Goal: Information Seeking & Learning: Learn about a topic

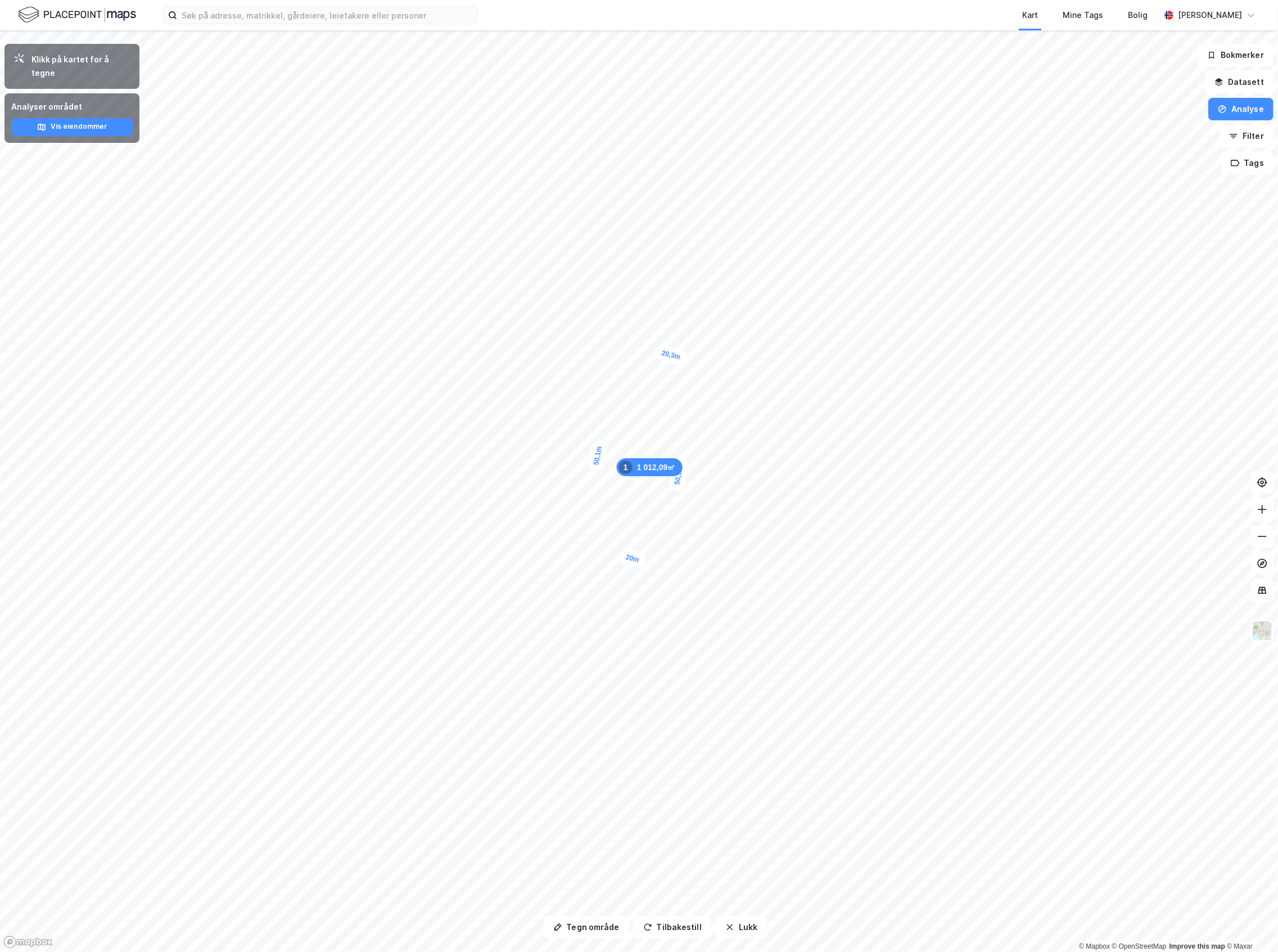
click at [740, 925] on button "Lukk" at bounding box center [742, 927] width 52 height 23
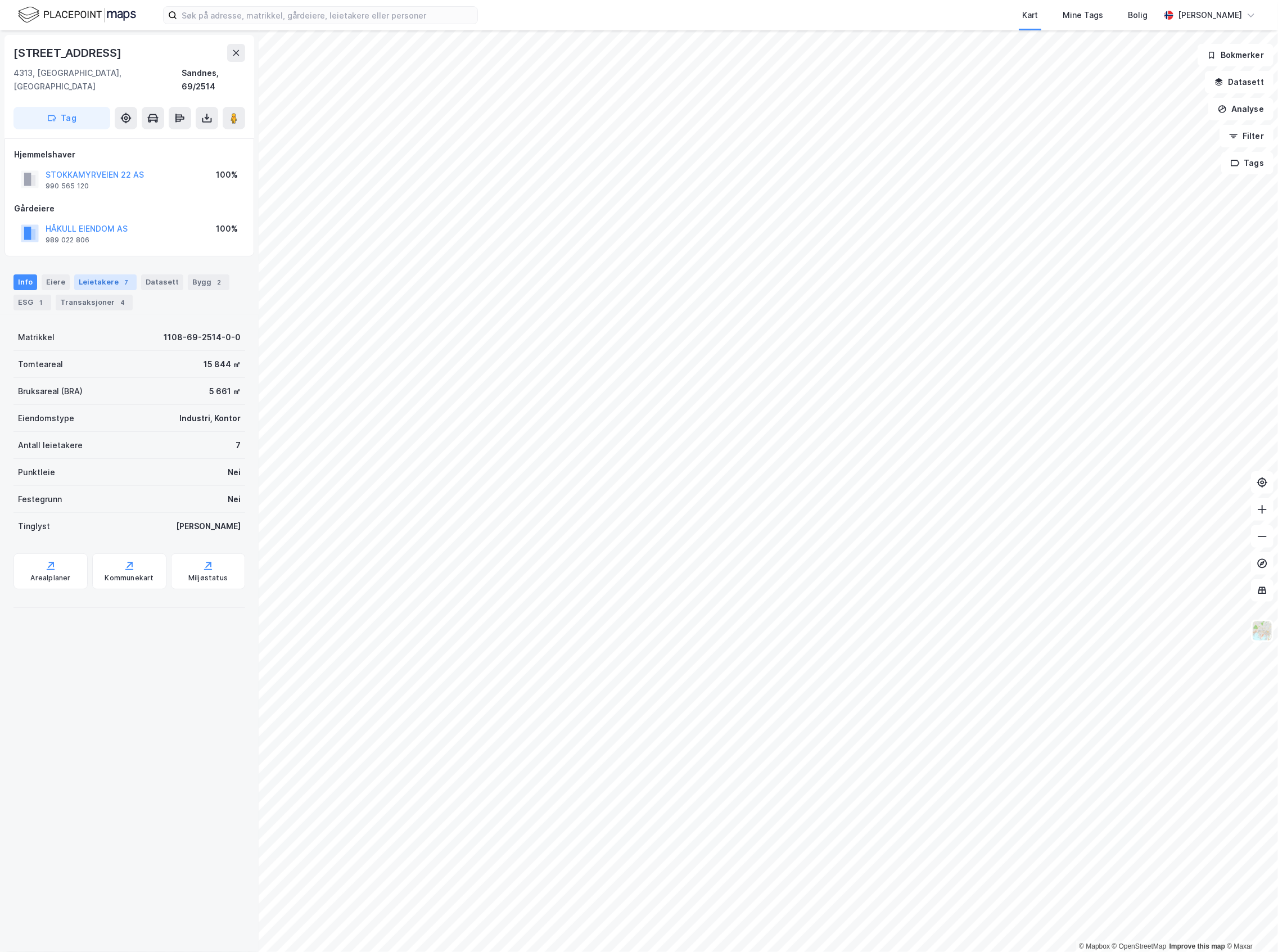
click at [107, 275] on div "Leietakere 7" at bounding box center [105, 282] width 62 height 16
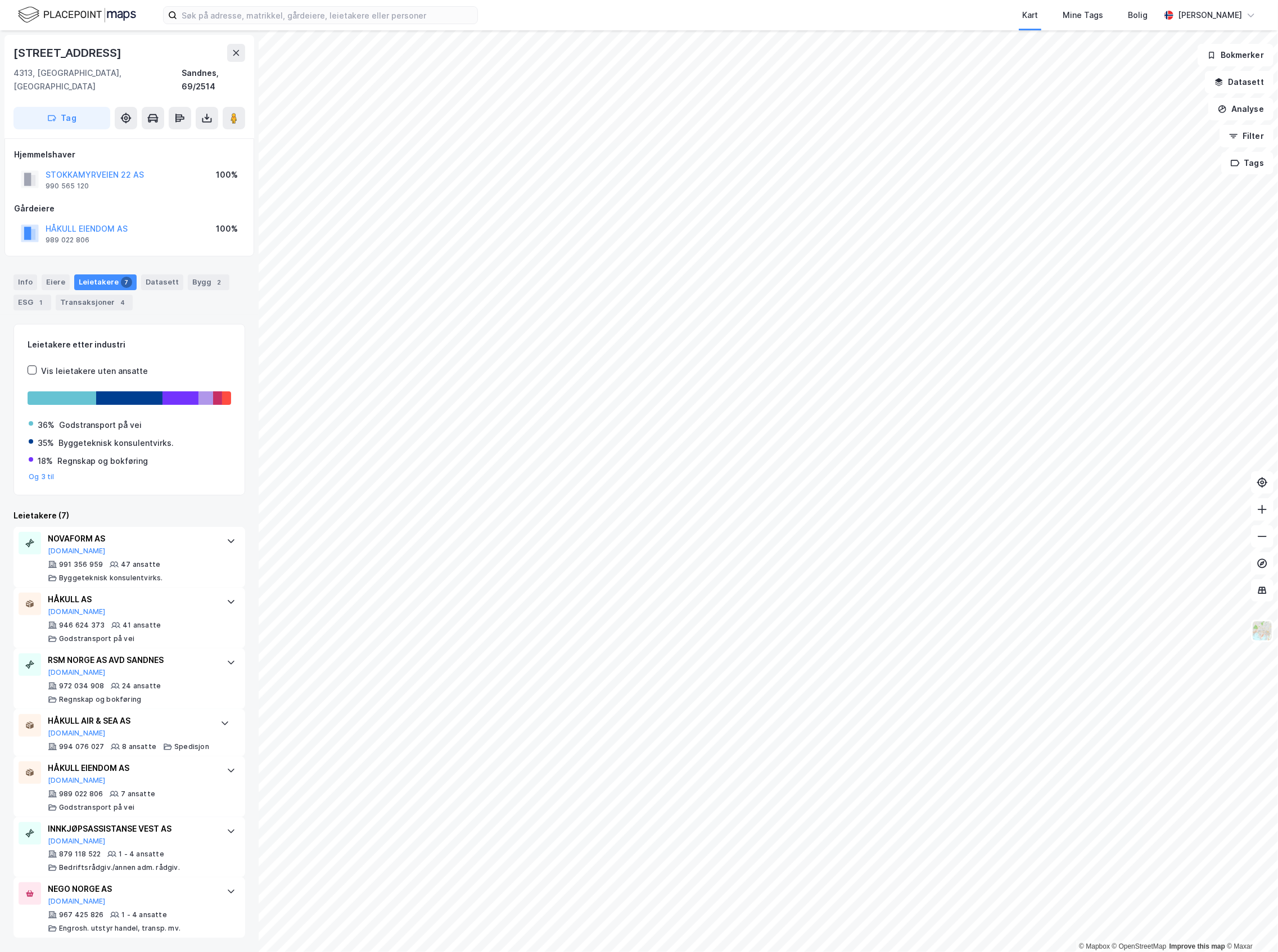
click at [87, 18] on img at bounding box center [77, 14] width 118 height 20
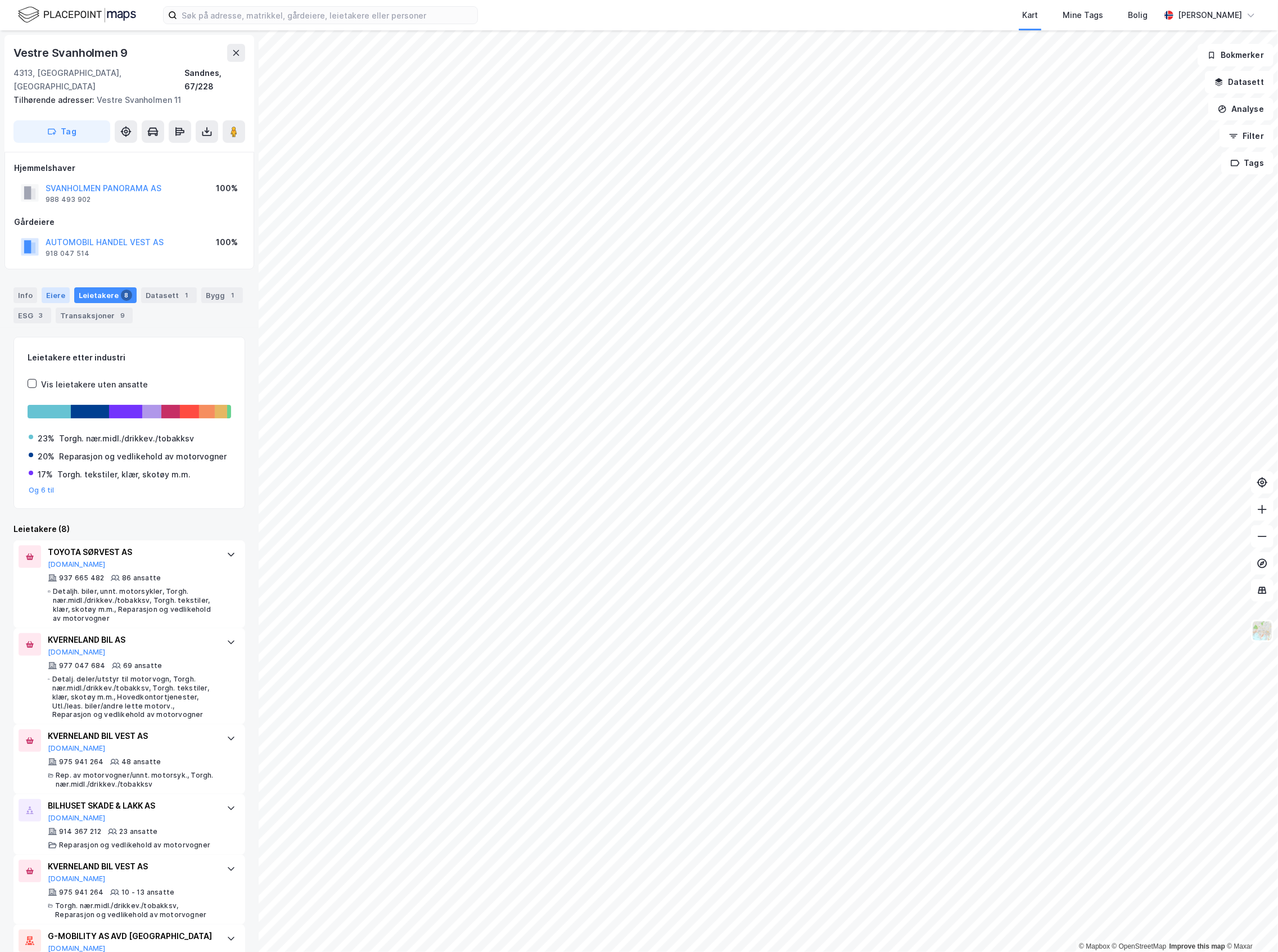
click at [62, 287] on div "Eiere" at bounding box center [55, 295] width 28 height 16
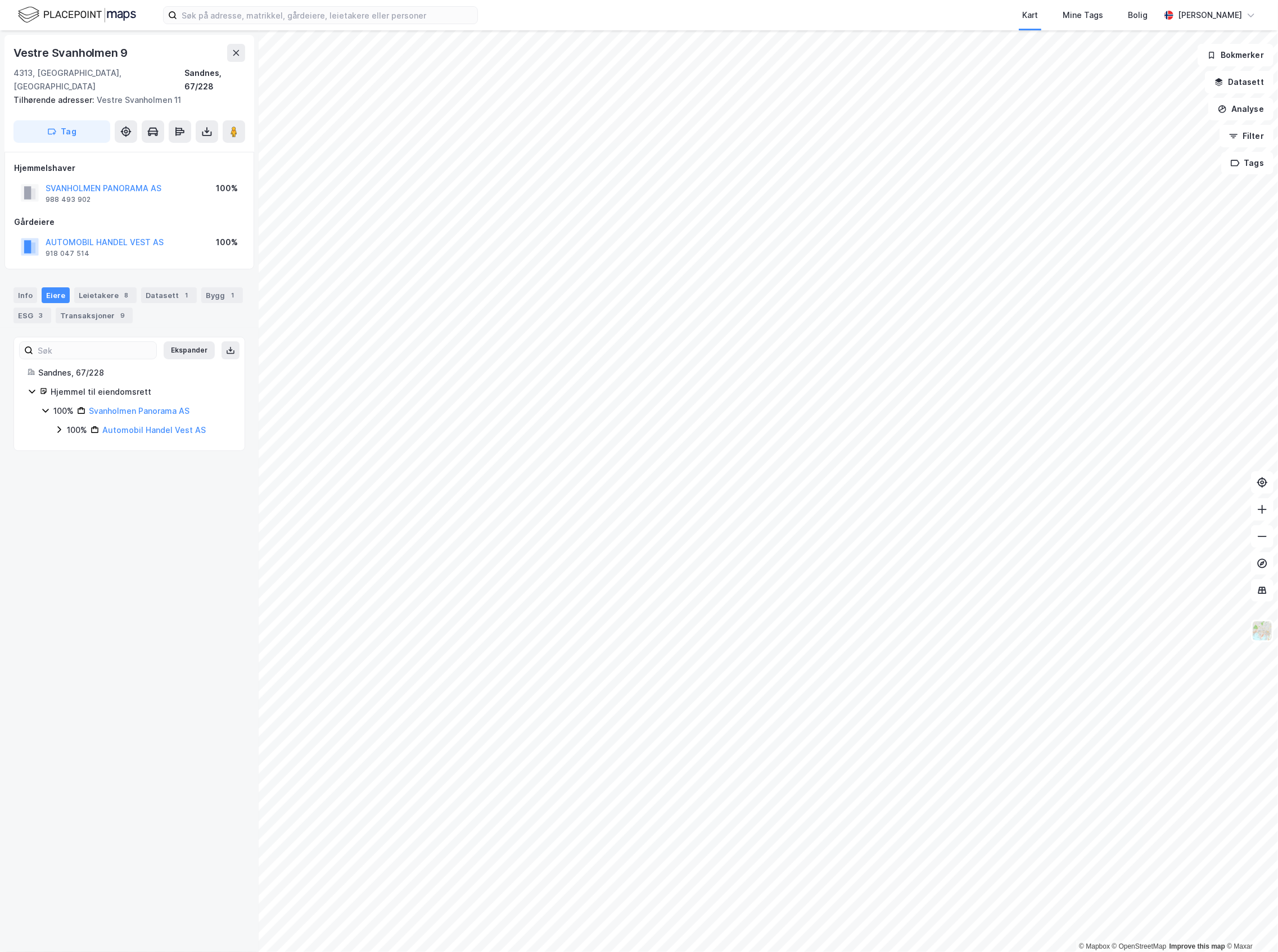
click at [58, 426] on icon at bounding box center [59, 429] width 4 height 7
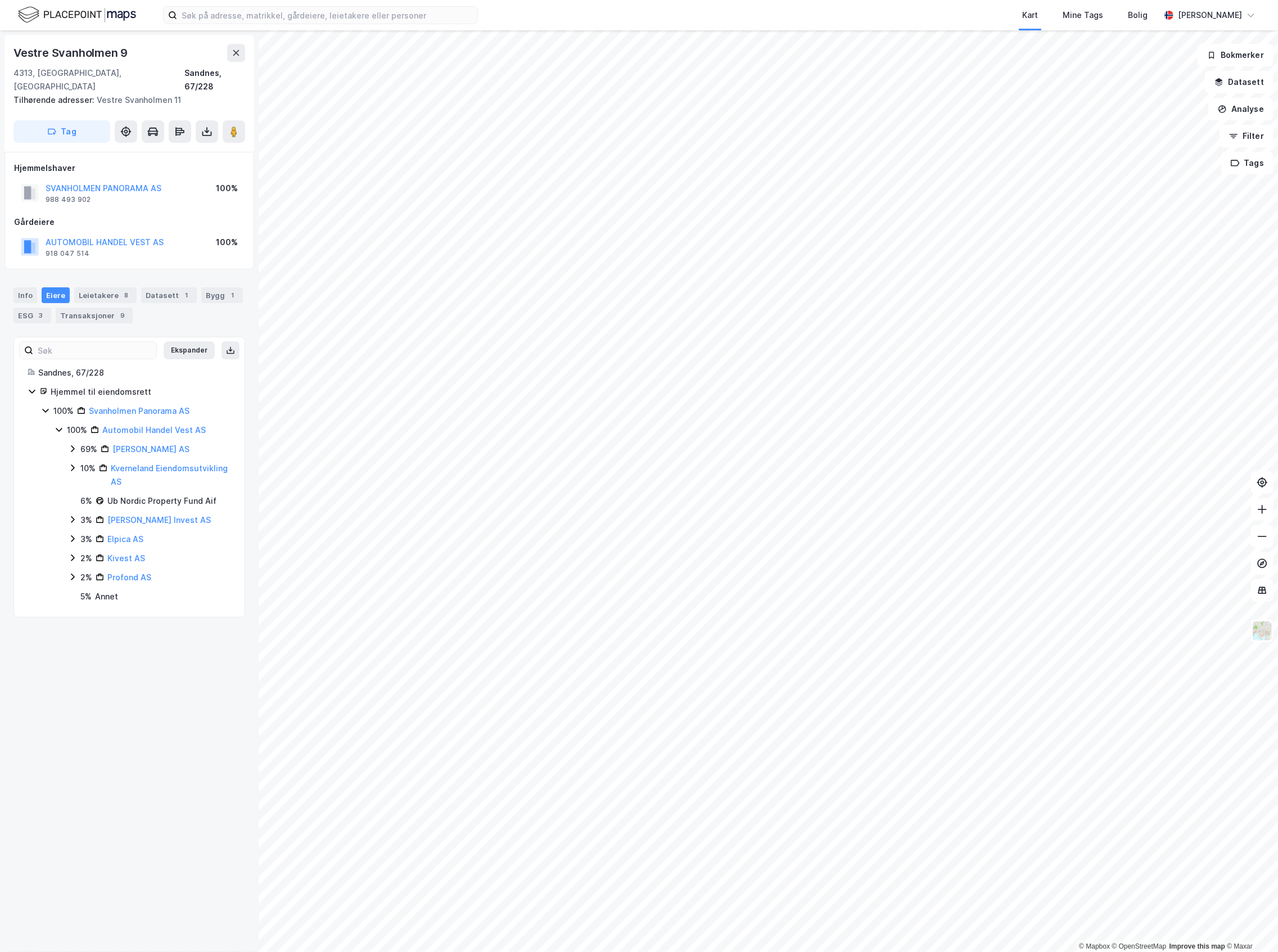
click at [74, 445] on icon at bounding box center [72, 448] width 9 height 9
click at [73, 445] on icon at bounding box center [72, 448] width 9 height 9
click at [72, 465] on icon at bounding box center [72, 467] width 4 height 7
click at [86, 497] on icon at bounding box center [86, 500] width 4 height 7
click at [72, 464] on icon at bounding box center [72, 467] width 9 height 9
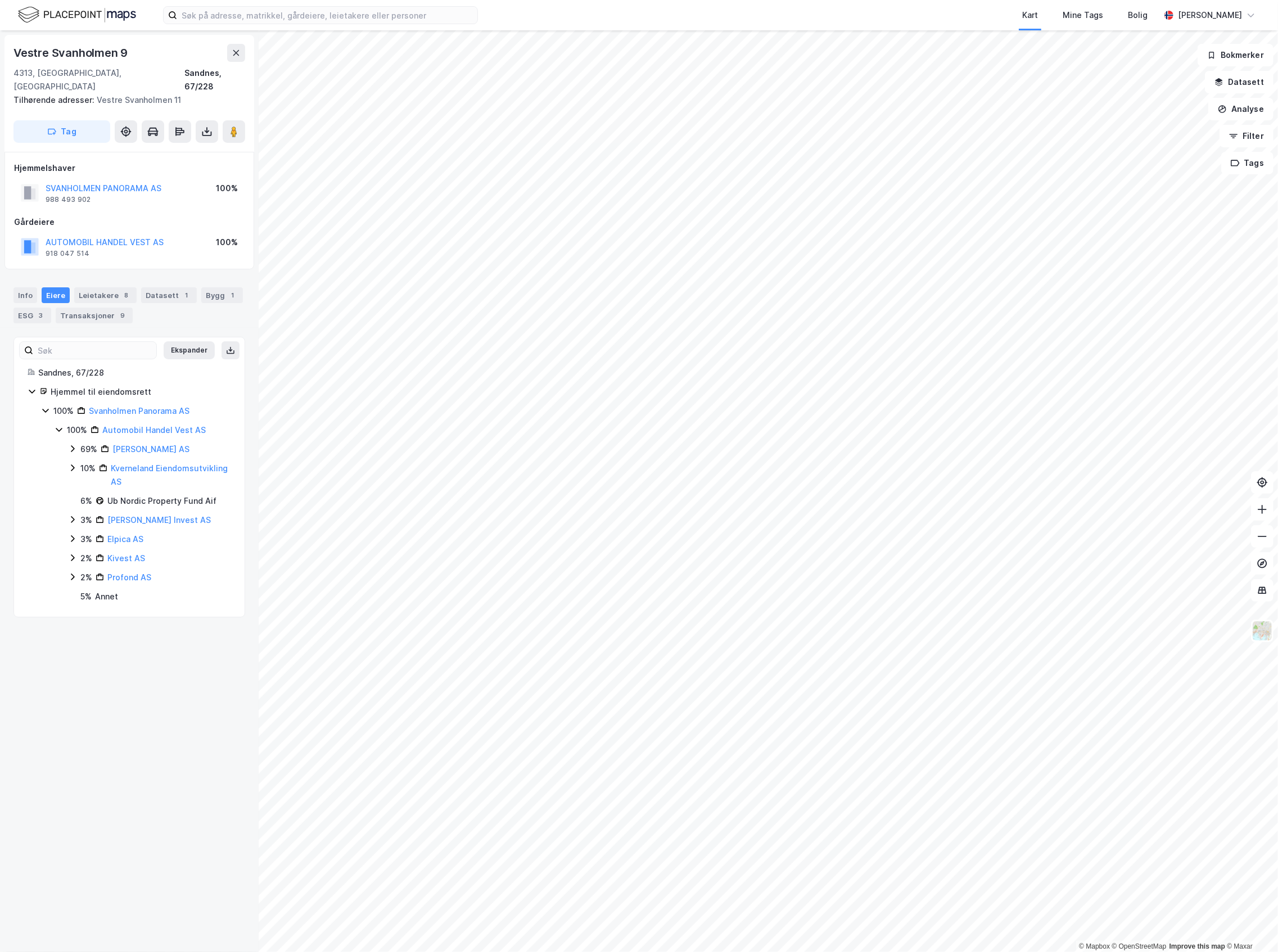
click at [74, 515] on icon at bounding box center [72, 519] width 9 height 9
click at [75, 515] on icon at bounding box center [72, 519] width 9 height 9
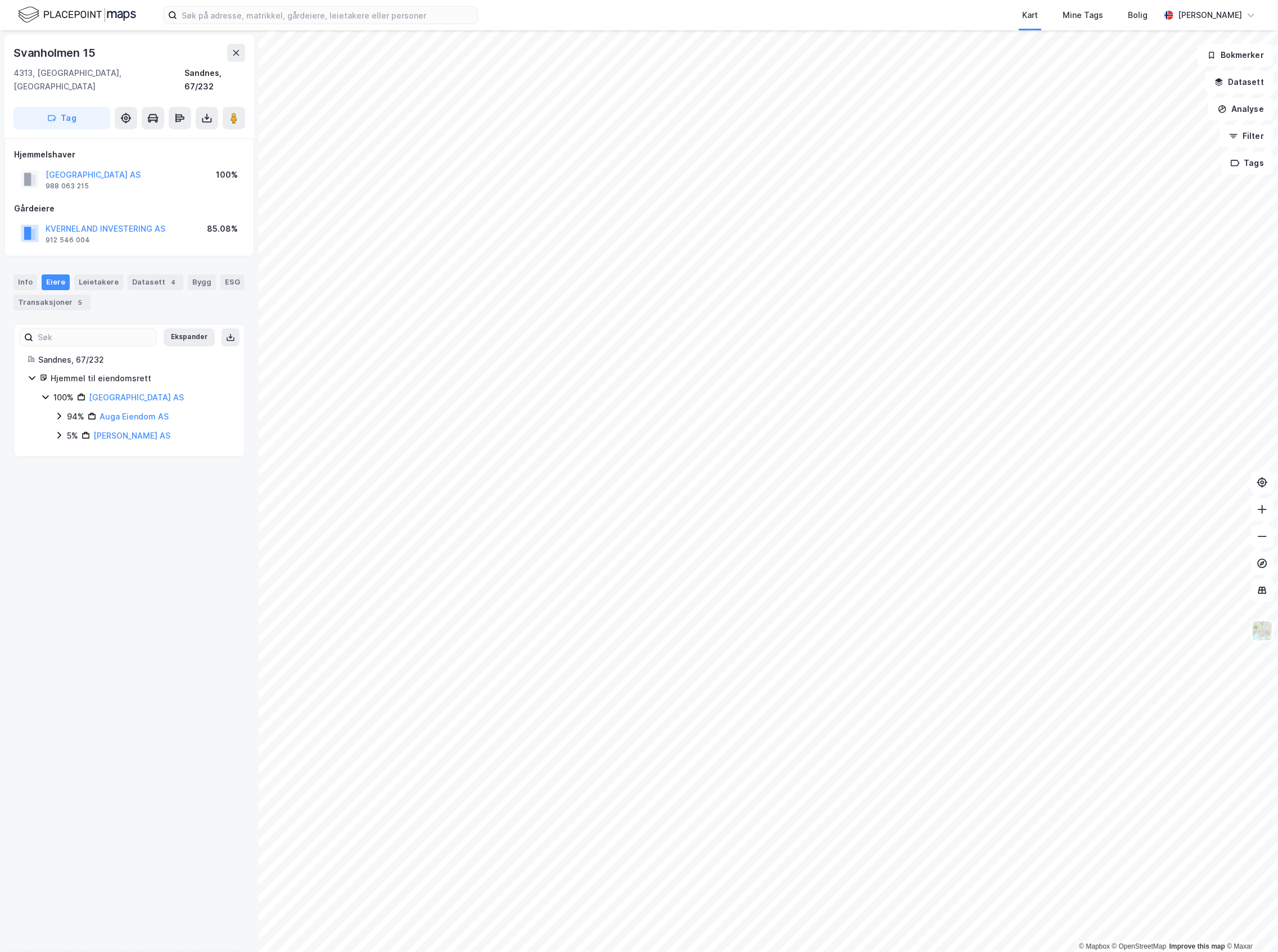
click at [54, 431] on icon at bounding box center [58, 435] width 9 height 9
click at [57, 434] on icon at bounding box center [58, 436] width 6 height 4
click at [59, 412] on icon at bounding box center [58, 416] width 9 height 9
click at [157, 166] on div "SVANHOLMEN PARK AS 988 063 215 100%" at bounding box center [130, 179] width 231 height 27
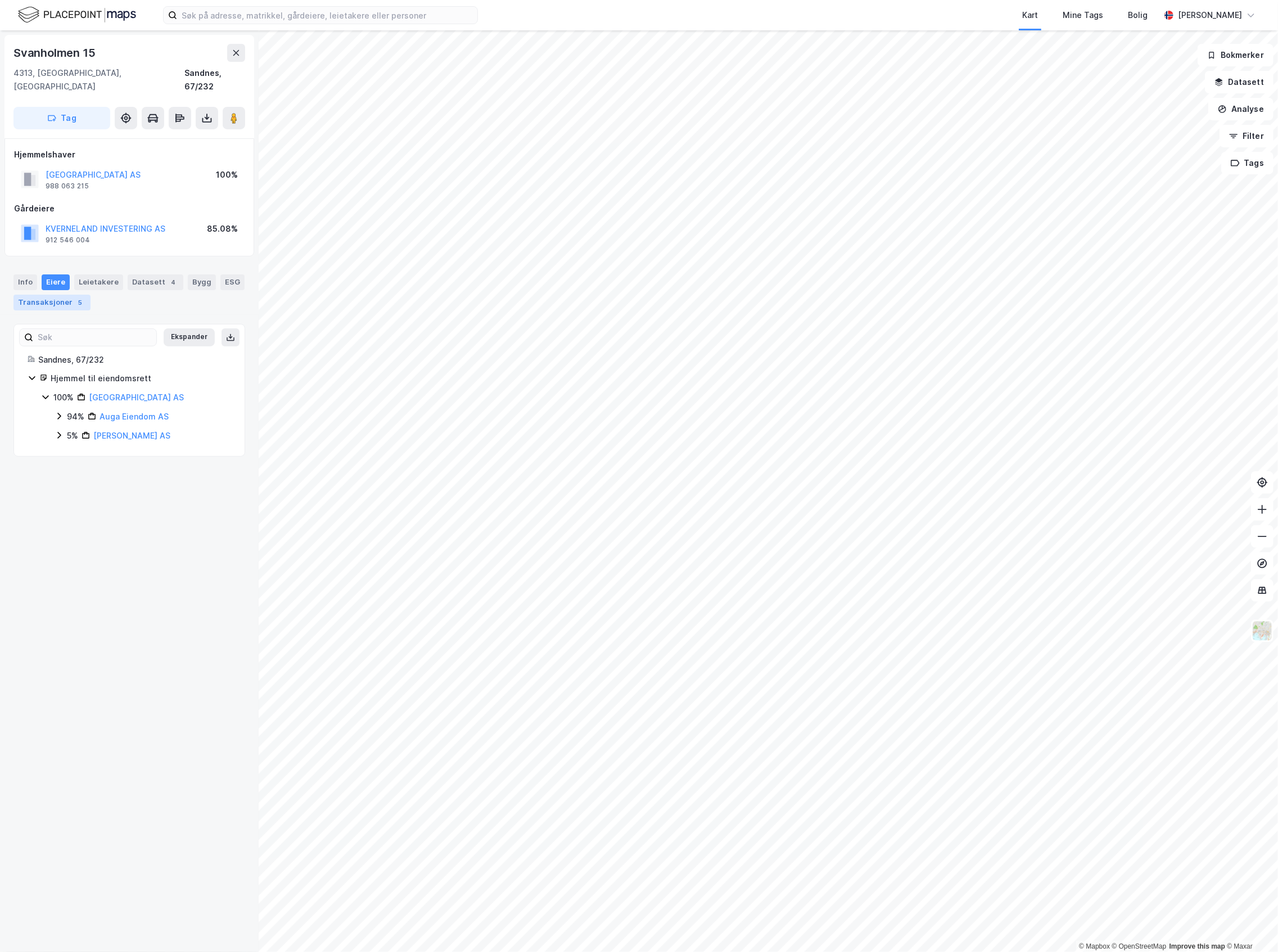
click at [86, 297] on div "5" at bounding box center [80, 302] width 11 height 11
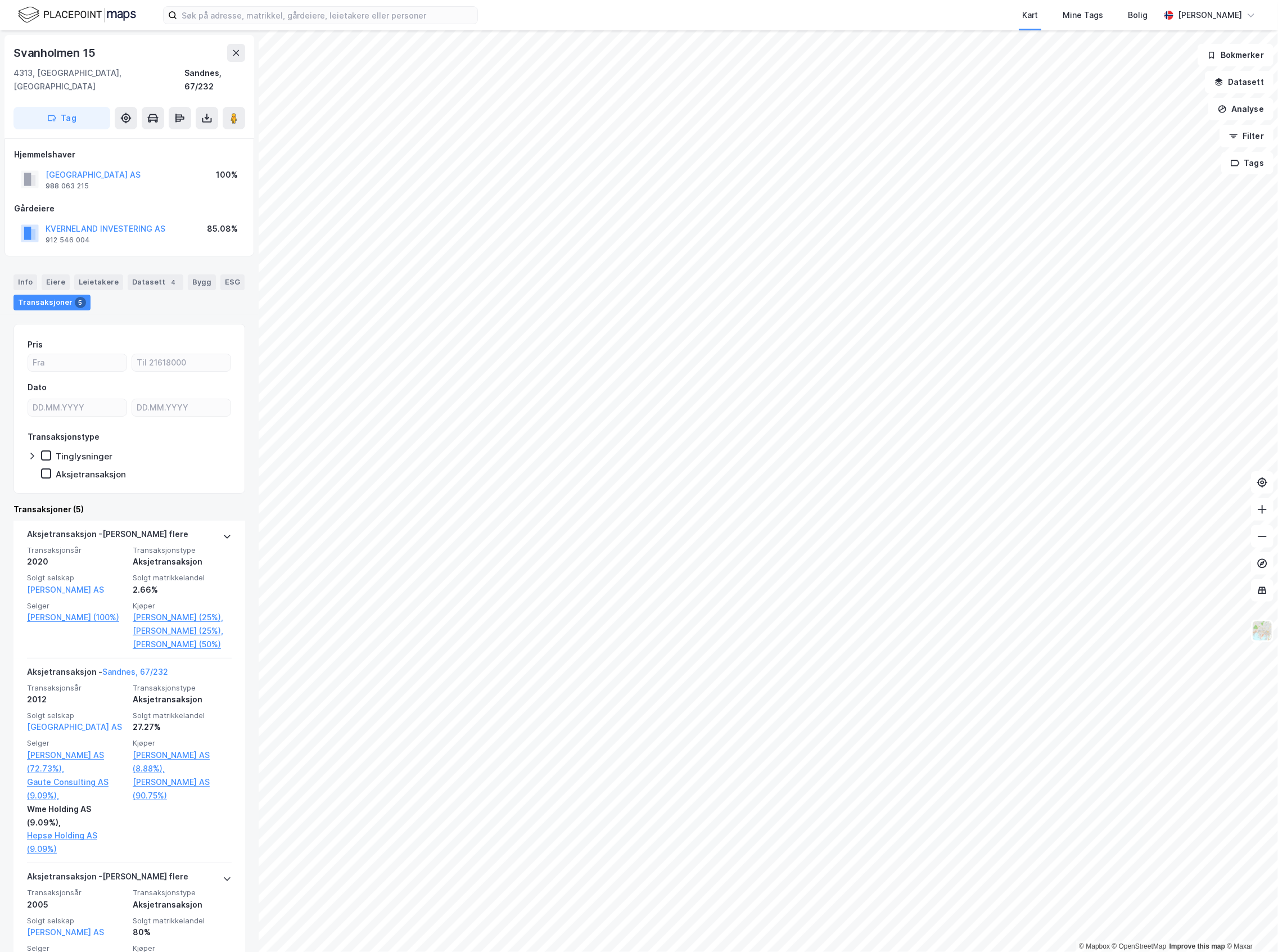
click at [38, 275] on div "Info Eiere Leietakere Datasett 4 Bygg ESG Transaksjoner 5" at bounding box center [129, 293] width 232 height 36
click at [36, 275] on div "Info Eiere Leietakere Datasett 4 Bygg ESG Transaksjoner 5" at bounding box center [129, 293] width 232 height 36
click at [28, 275] on div "Info" at bounding box center [25, 282] width 24 height 16
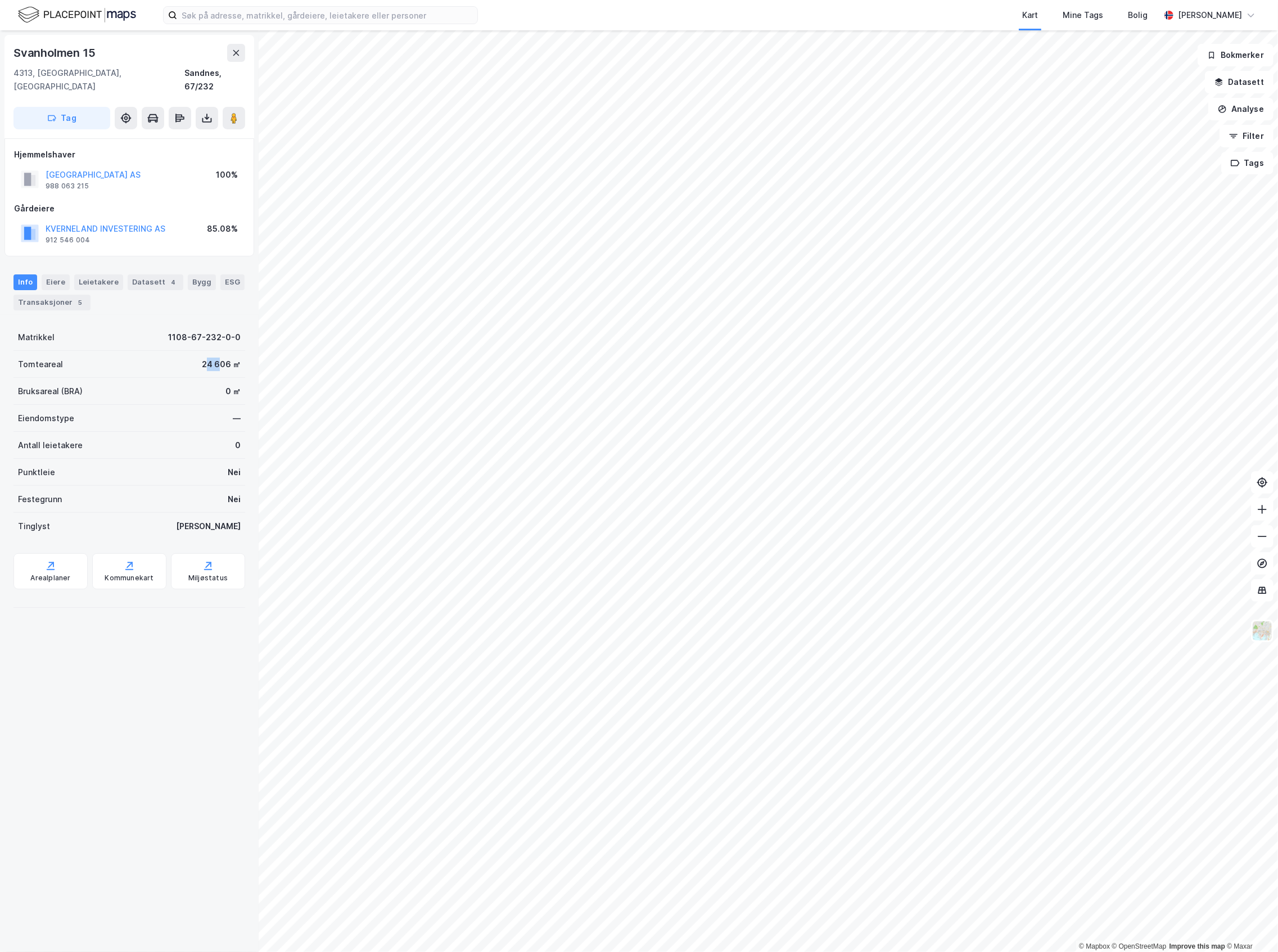
drag, startPoint x: 198, startPoint y: 352, endPoint x: 209, endPoint y: 351, distance: 11.0
click at [209, 358] on div "24 606 ㎡" at bounding box center [221, 364] width 39 height 13
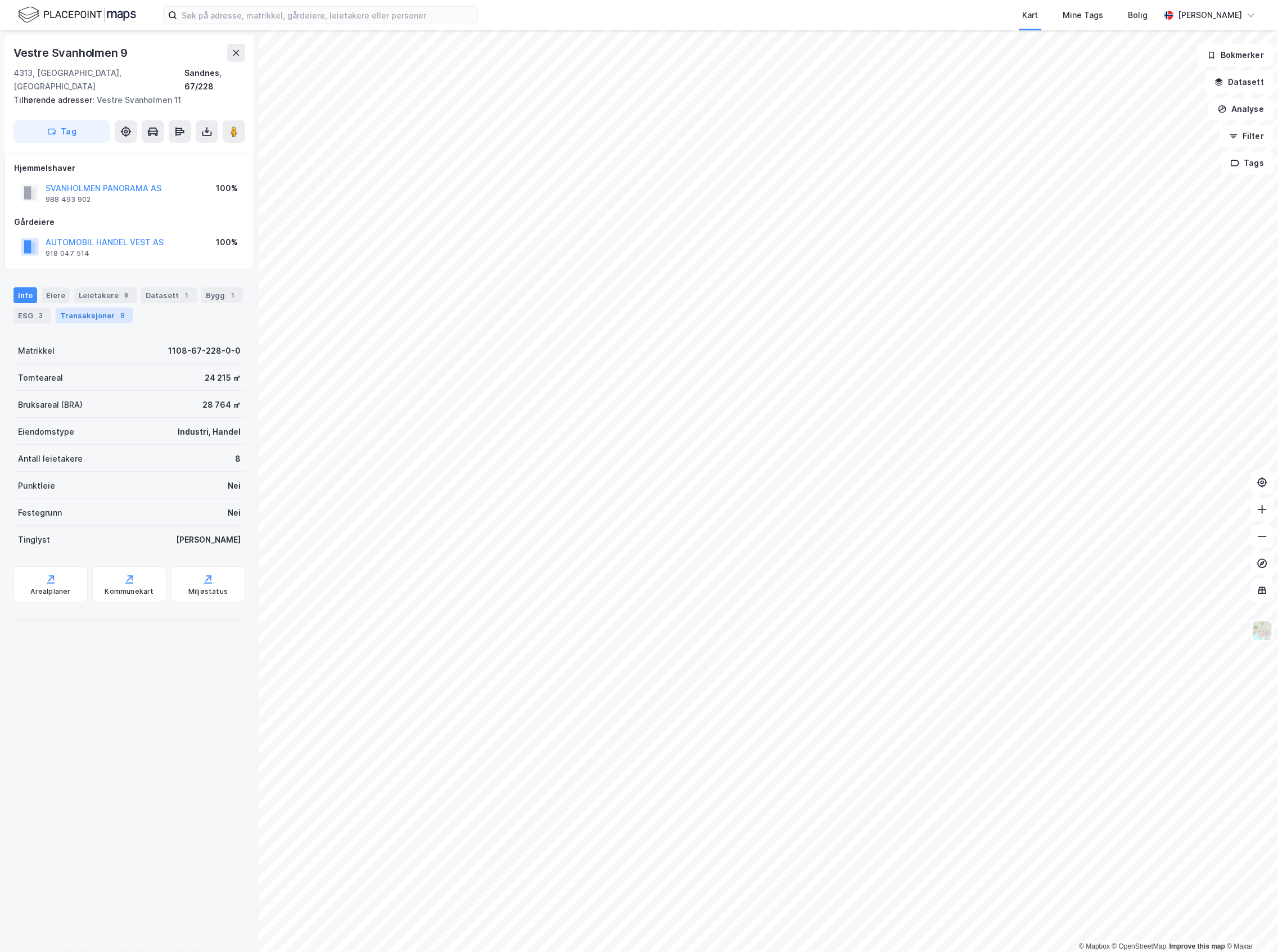
click at [90, 307] on div "Transaksjoner 9" at bounding box center [93, 315] width 77 height 16
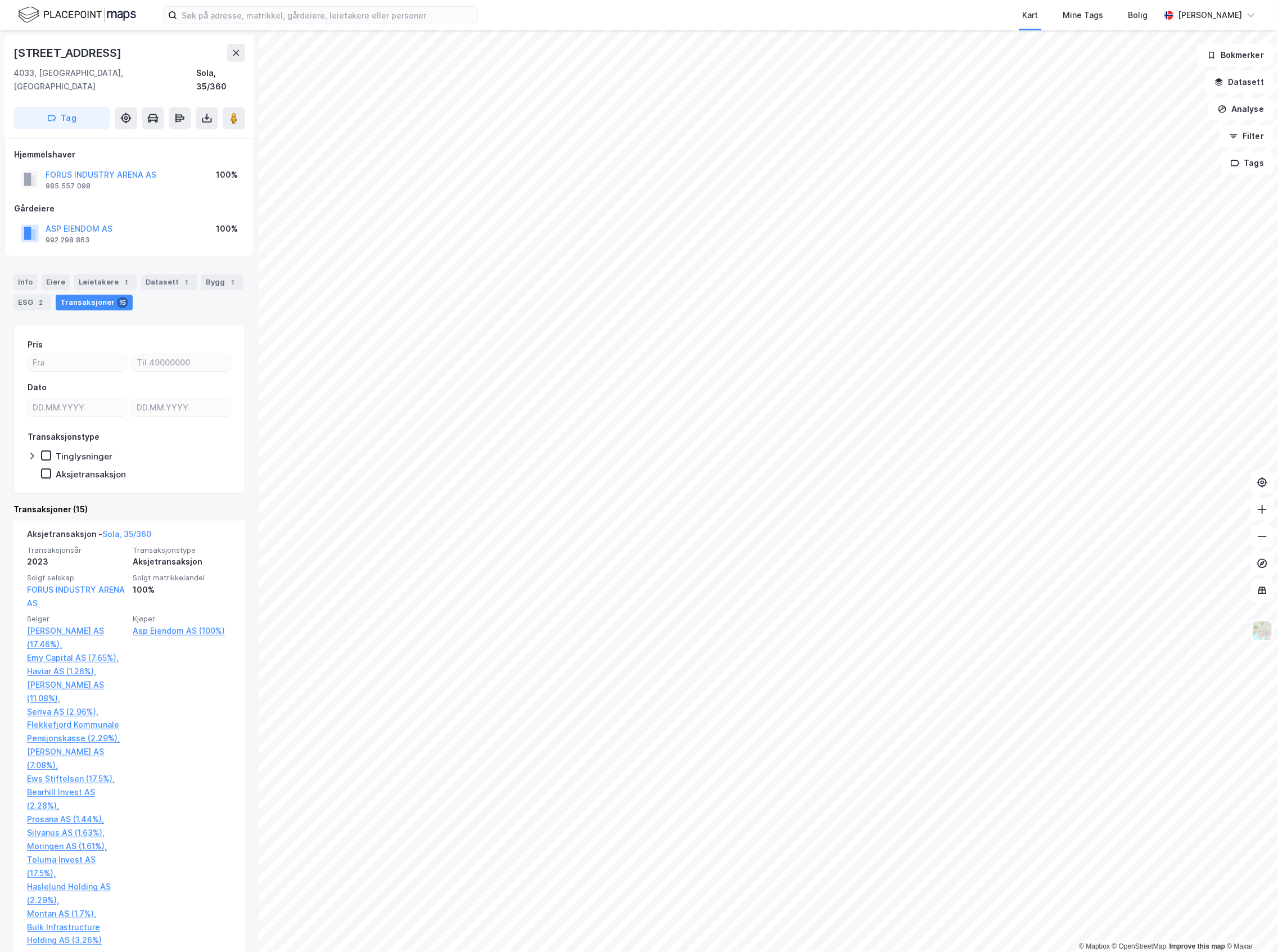
click at [79, 261] on div "Info Eiere Leietakere 1 Datasett 1 Bygg 1 ESG 2 Transaksjoner 15" at bounding box center [129, 288] width 258 height 54
click at [93, 275] on div "Leietakere 1" at bounding box center [105, 282] width 62 height 16
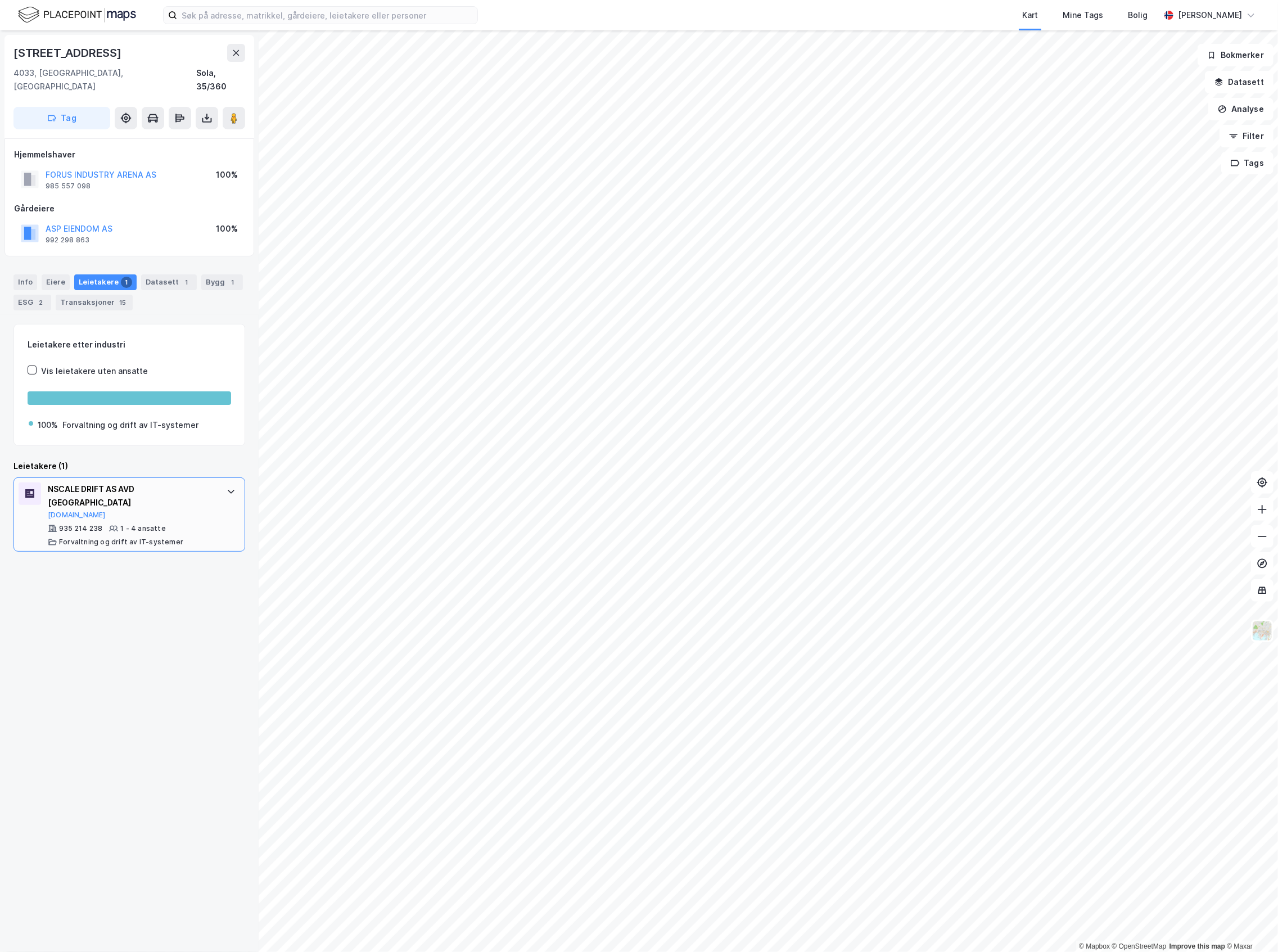
click at [165, 524] on div "935 214 238 1 - 4 ansatte Forvaltning og drift av IT-systemer" at bounding box center [132, 535] width 168 height 23
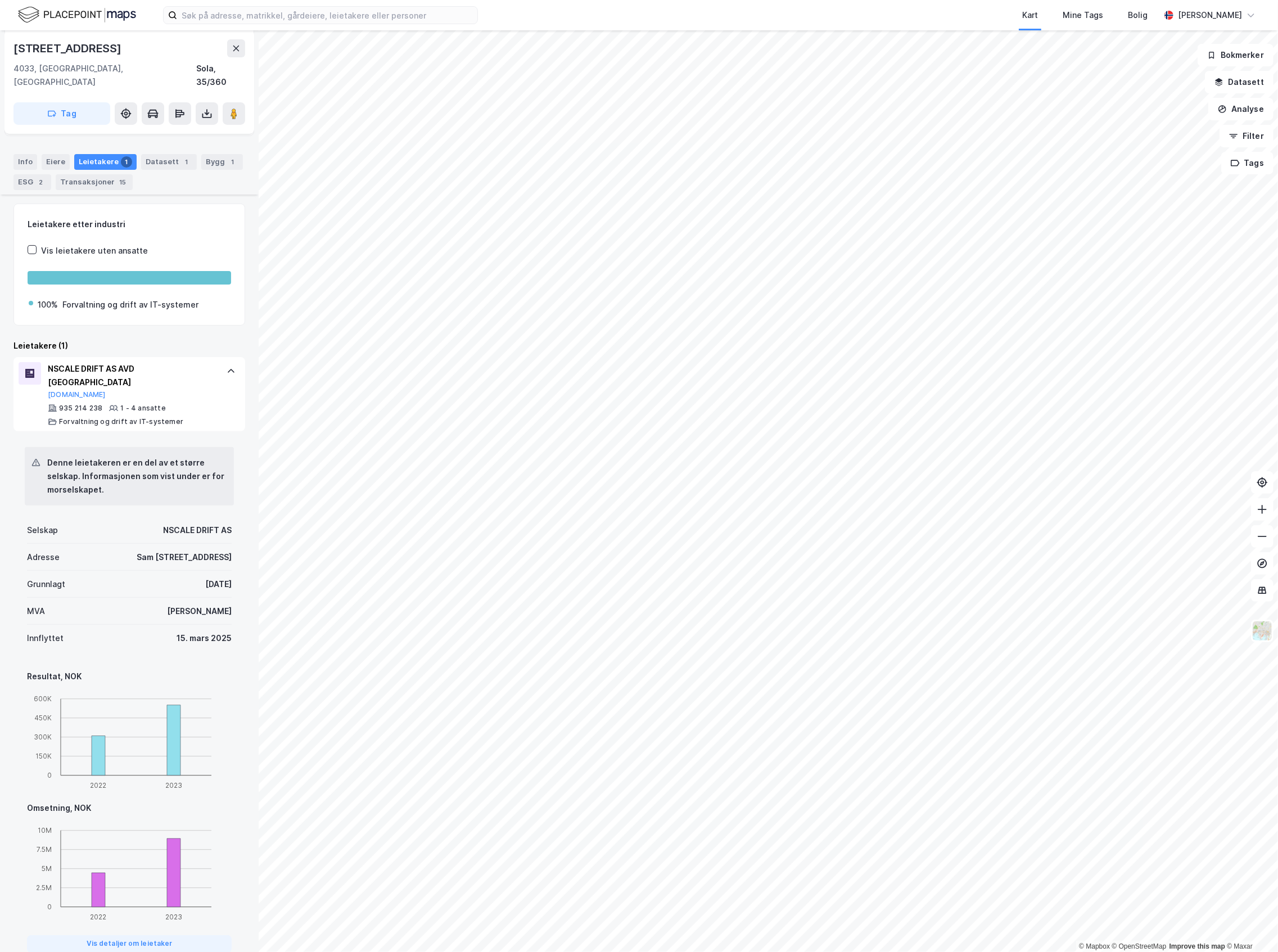
scroll to position [136, 0]
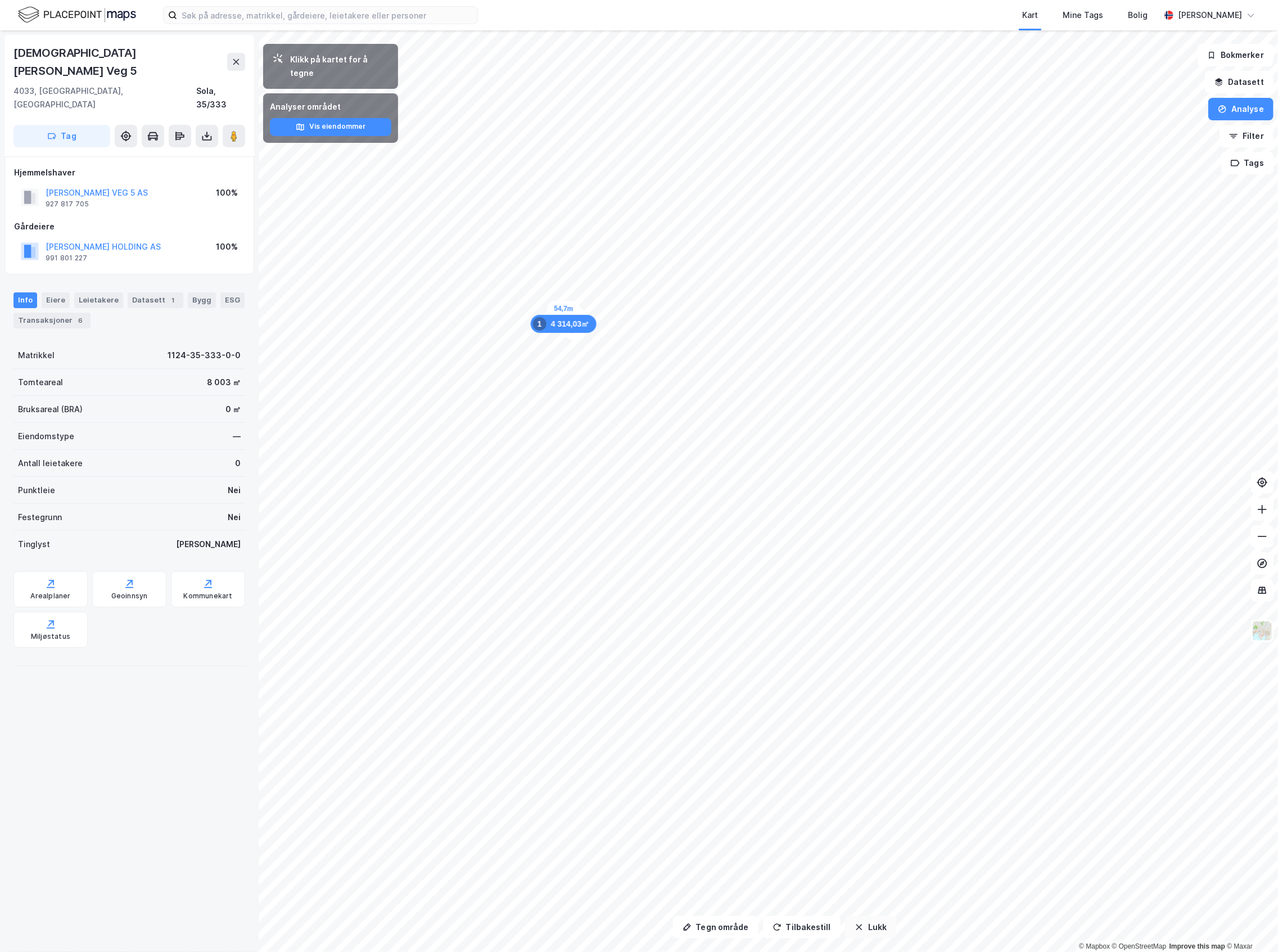
click at [876, 928] on button "Lukk" at bounding box center [871, 927] width 52 height 23
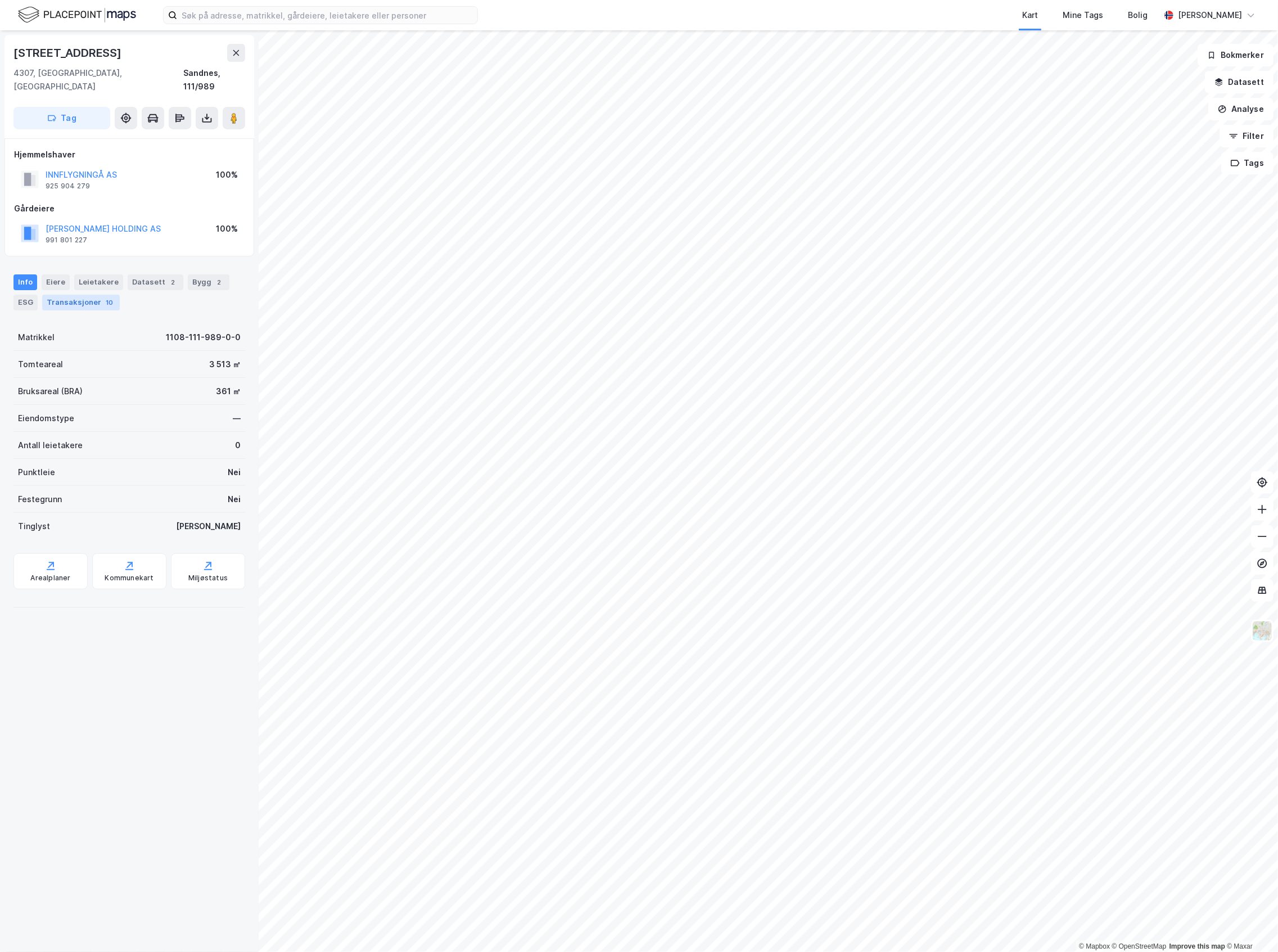
click at [98, 295] on div "Transaksjoner 10" at bounding box center [80, 302] width 77 height 16
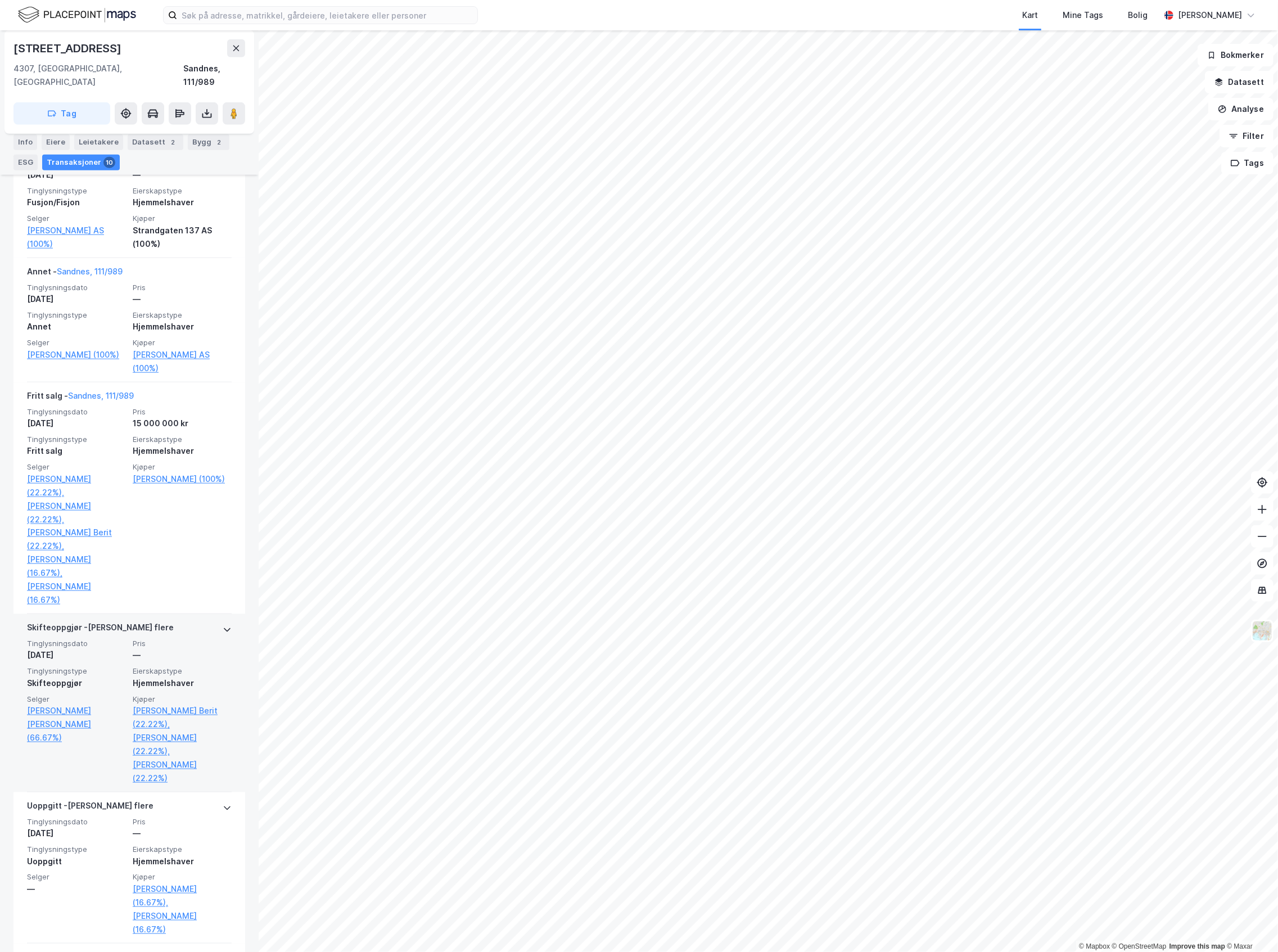
scroll to position [900, 0]
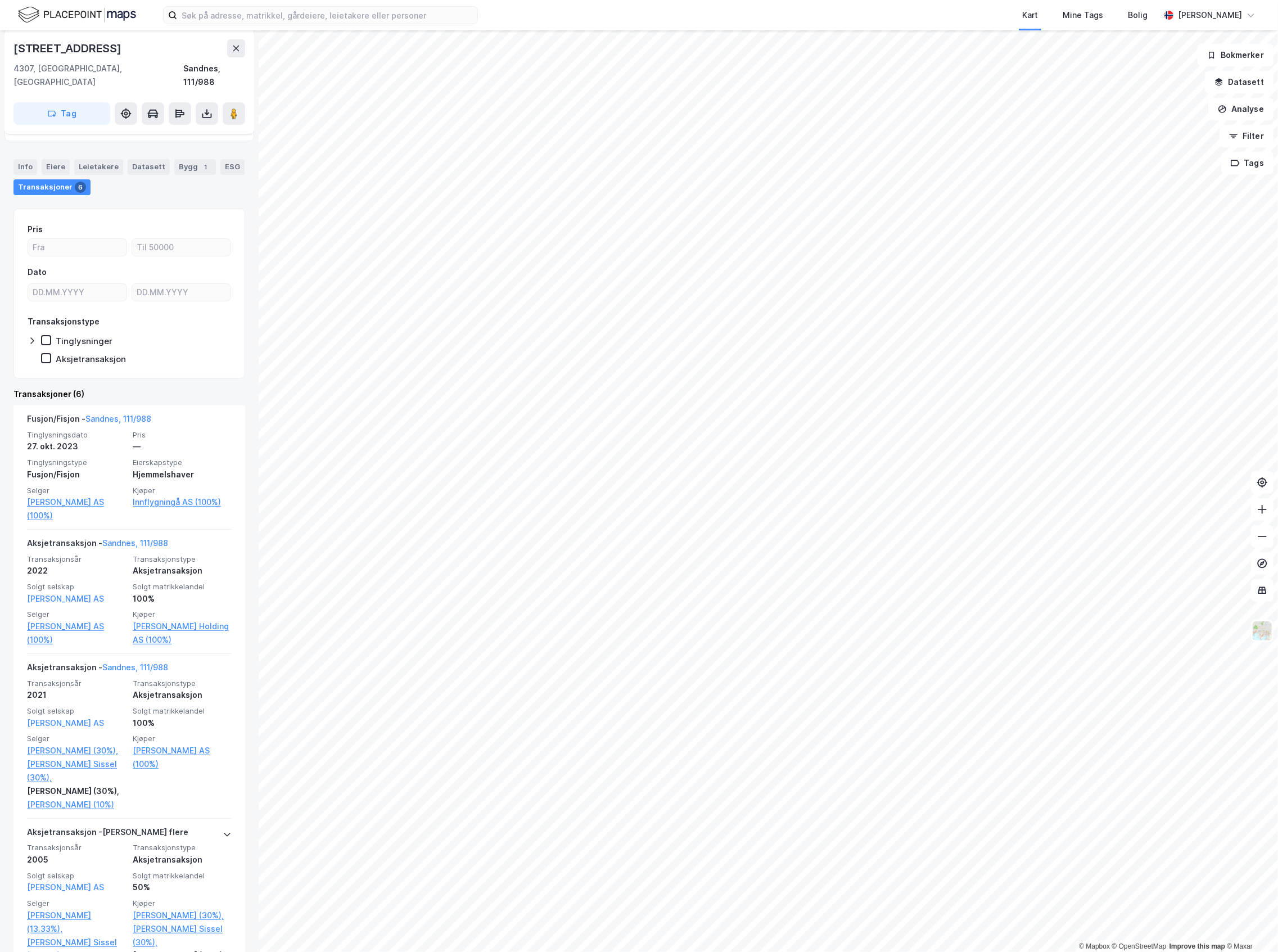
scroll to position [150, 0]
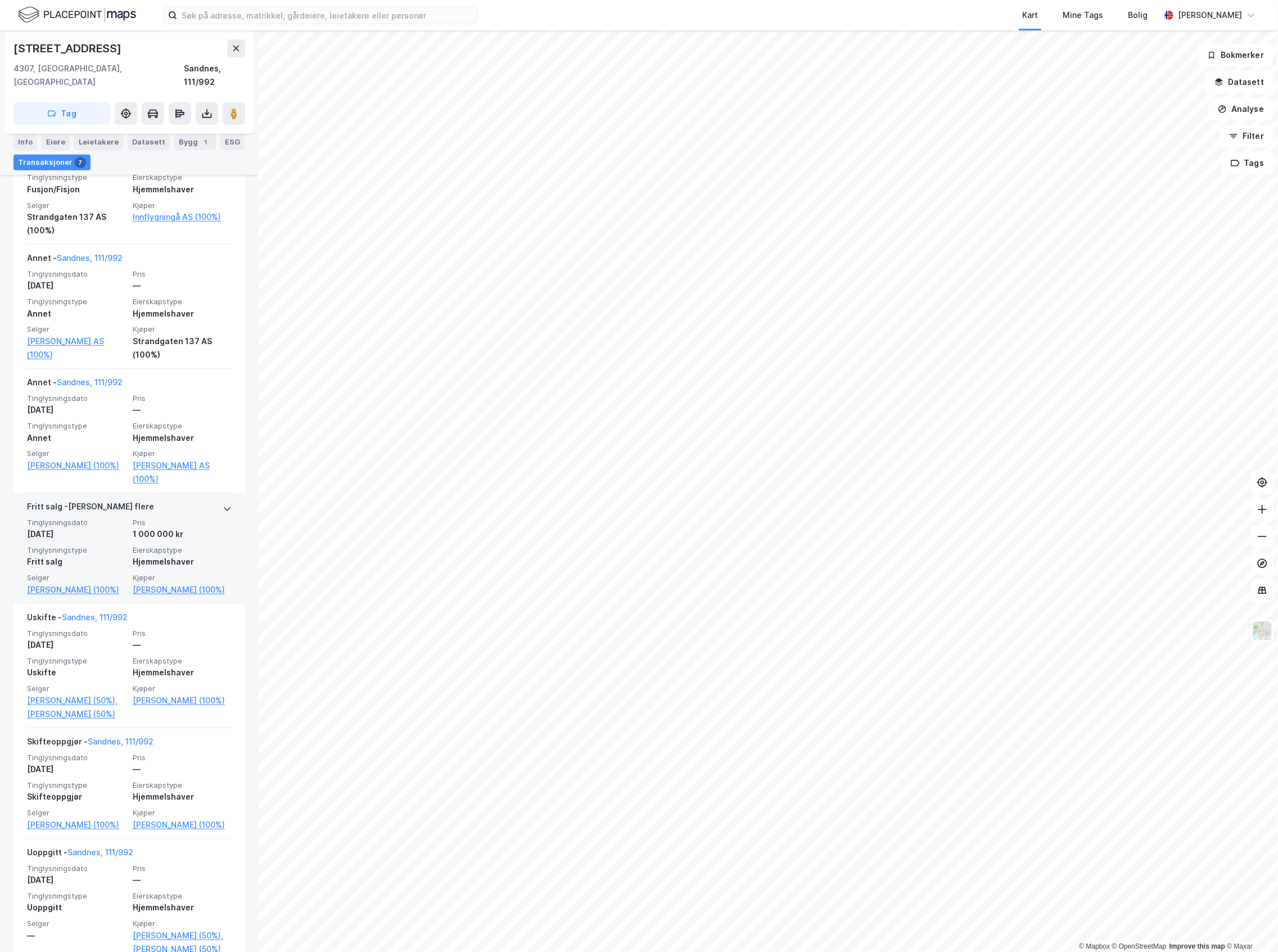
scroll to position [438, 0]
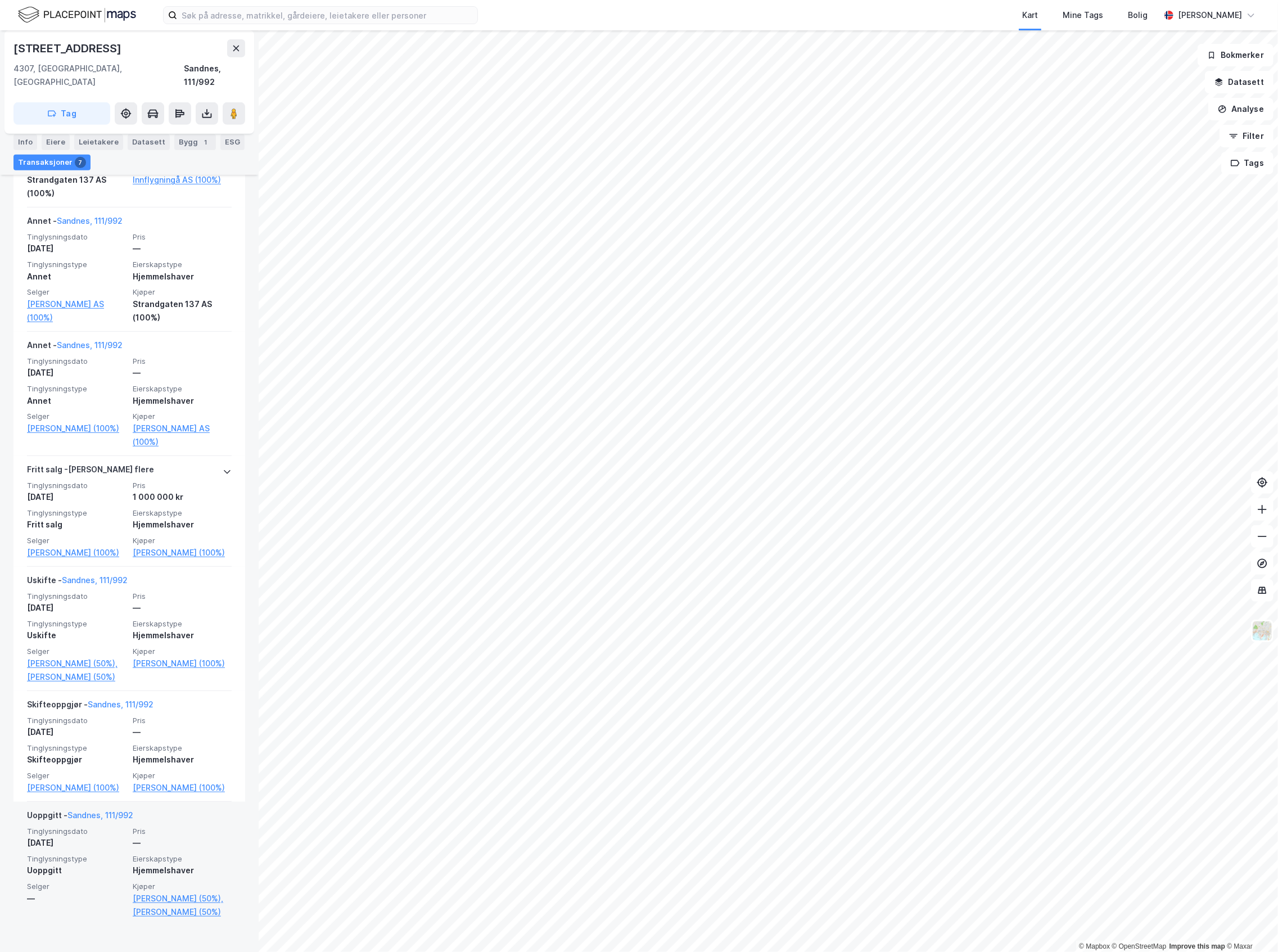
drag, startPoint x: 157, startPoint y: 815, endPoint x: 167, endPoint y: 828, distance: 16.4
click at [167, 828] on div "Fusjon/Fisjon - Gjelder flere Tinglysningsdato [DATE] Pris — Tinglysningstype F…" at bounding box center [129, 504] width 232 height 842
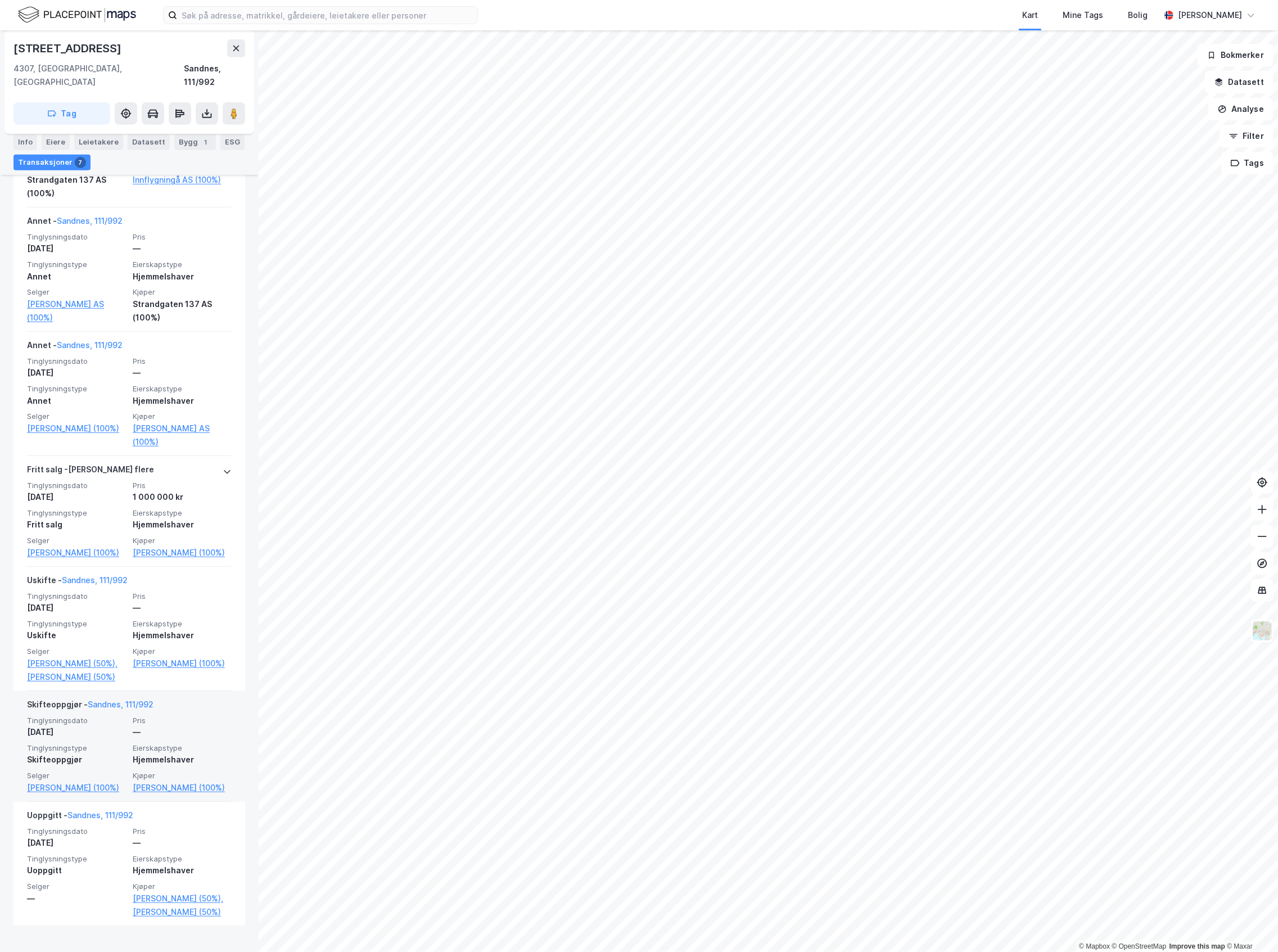
click at [233, 748] on div "Skifteoppgjør - Sandnes, 111/992 Tinglysningsdato [DATE] Pris — Tinglysningstyp…" at bounding box center [129, 747] width 232 height 111
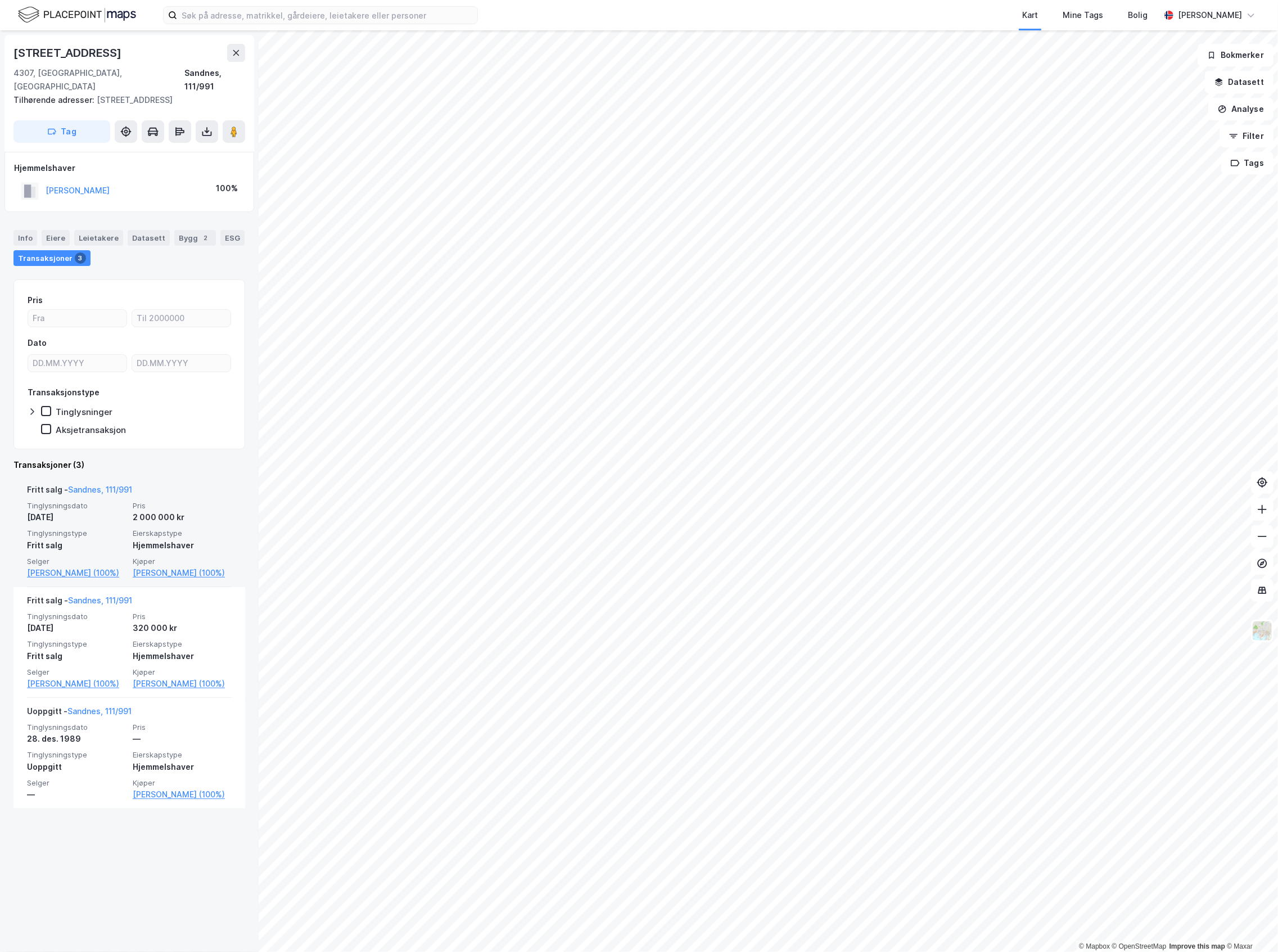
drag, startPoint x: 237, startPoint y: 492, endPoint x: 228, endPoint y: 485, distance: 11.4
click at [228, 485] on div "[PERSON_NAME], 111/991 Tinglysningsdato [DATE] Pris 2 000 000 kr Tinglysningsty…" at bounding box center [129, 531] width 232 height 111
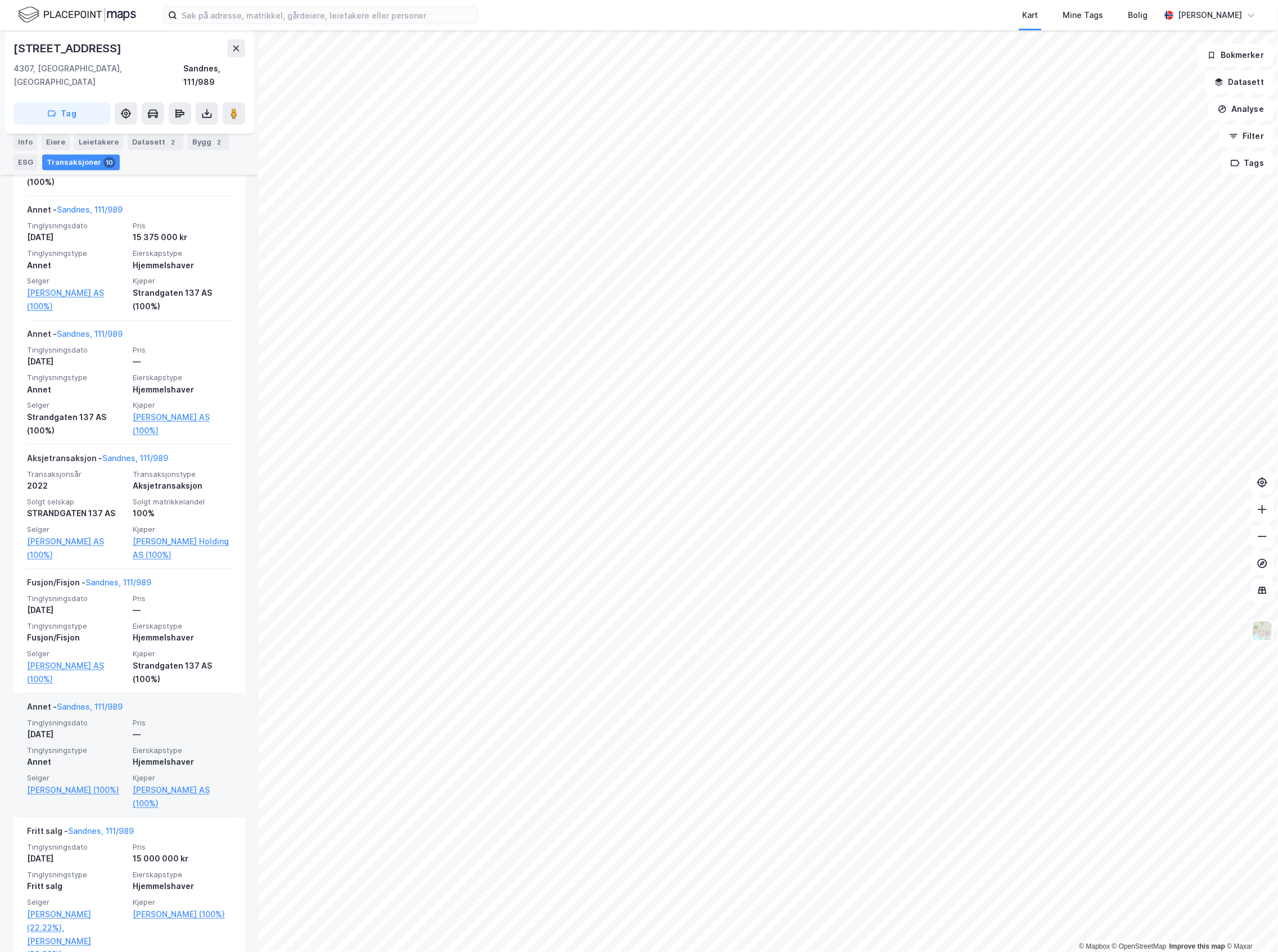
scroll to position [450, 0]
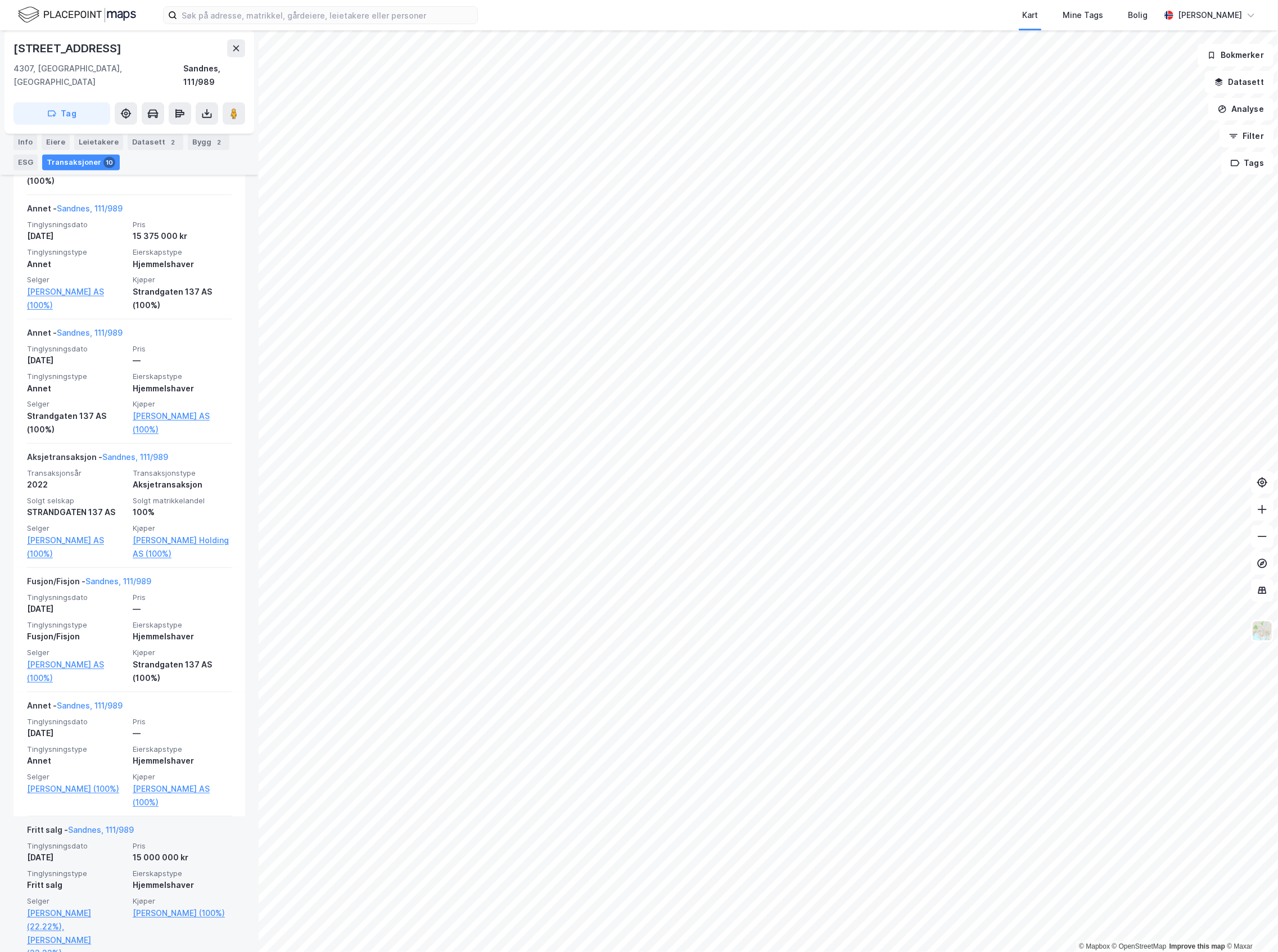
drag, startPoint x: 165, startPoint y: 776, endPoint x: 117, endPoint y: 822, distance: 66.5
drag, startPoint x: 117, startPoint y: 822, endPoint x: 77, endPoint y: 842, distance: 44.7
click at [77, 851] on div "[DATE]" at bounding box center [76, 858] width 99 height 13
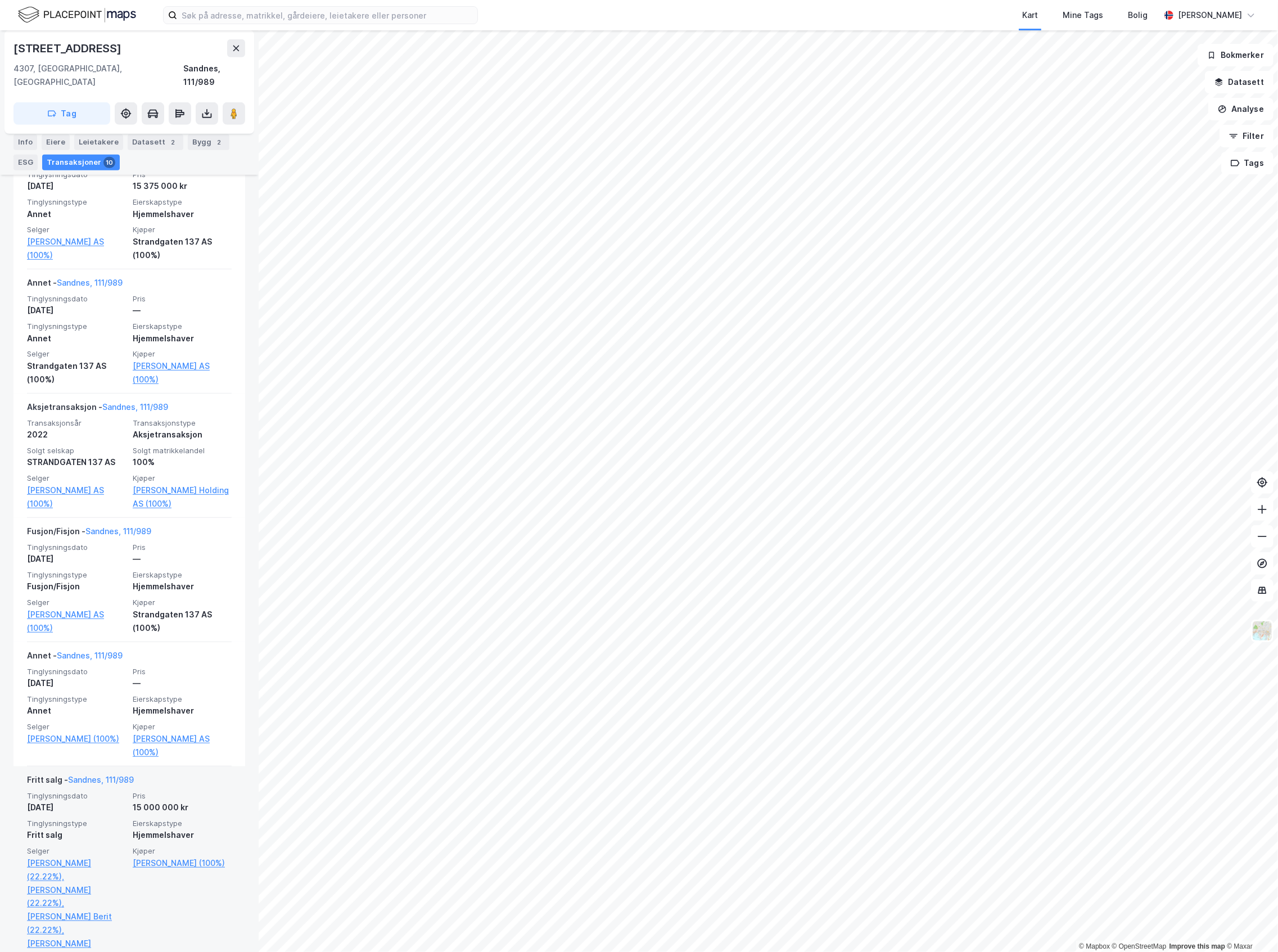
scroll to position [525, 0]
